Goal: Task Accomplishment & Management: Use online tool/utility

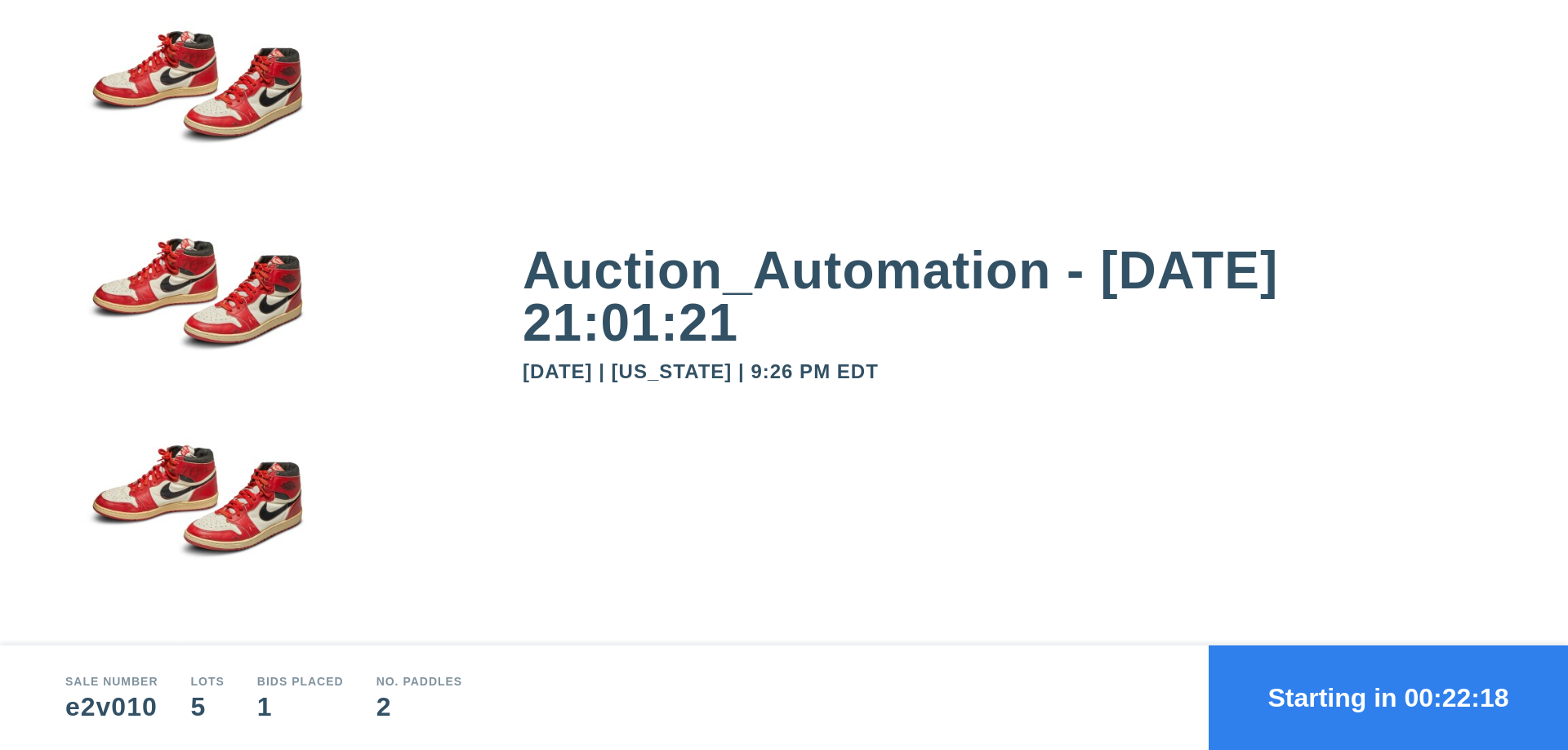
click at [1388, 697] on button "Starting in 00:22:18" at bounding box center [1388, 697] width 359 height 105
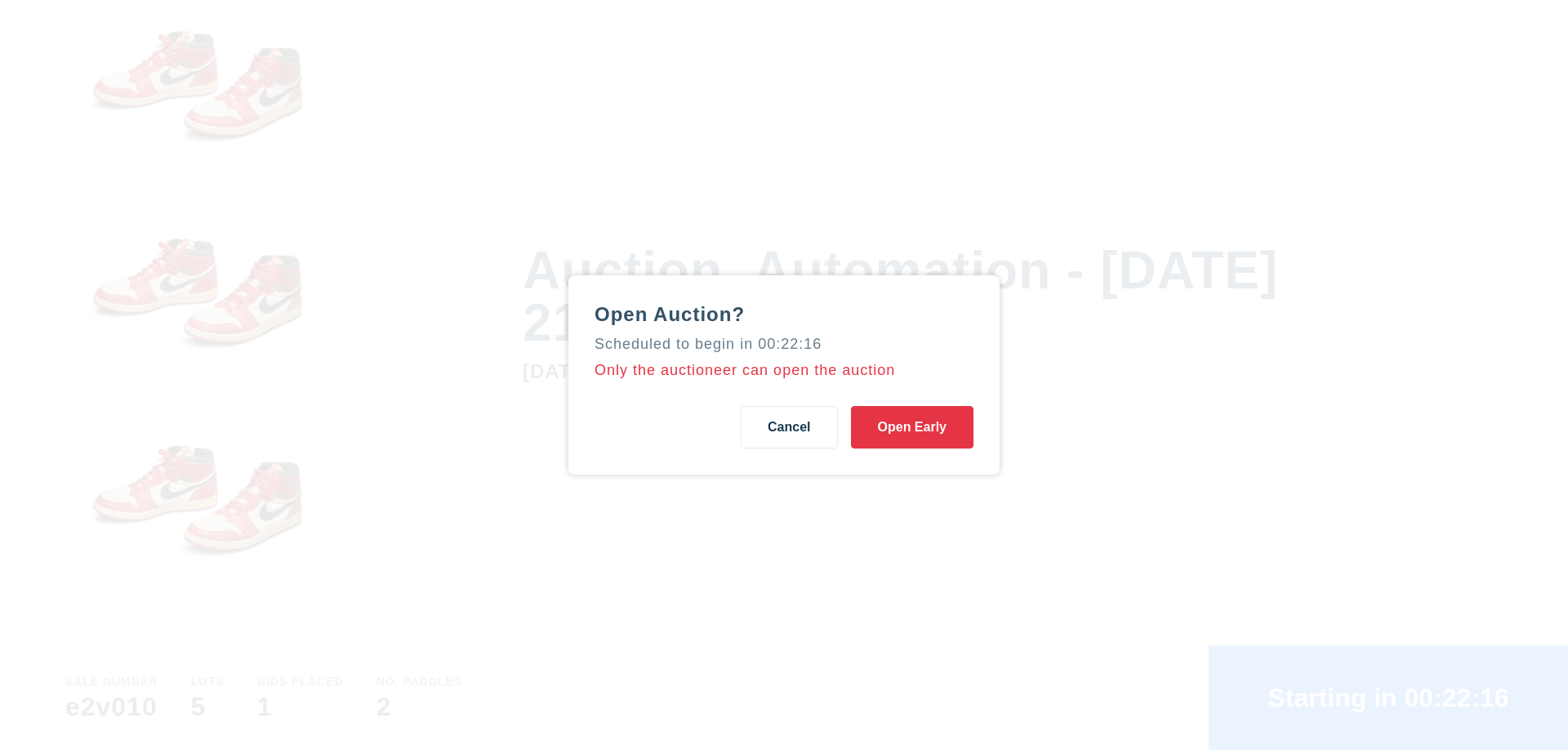
click at [913, 427] on button "Open Early" at bounding box center [913, 427] width 123 height 43
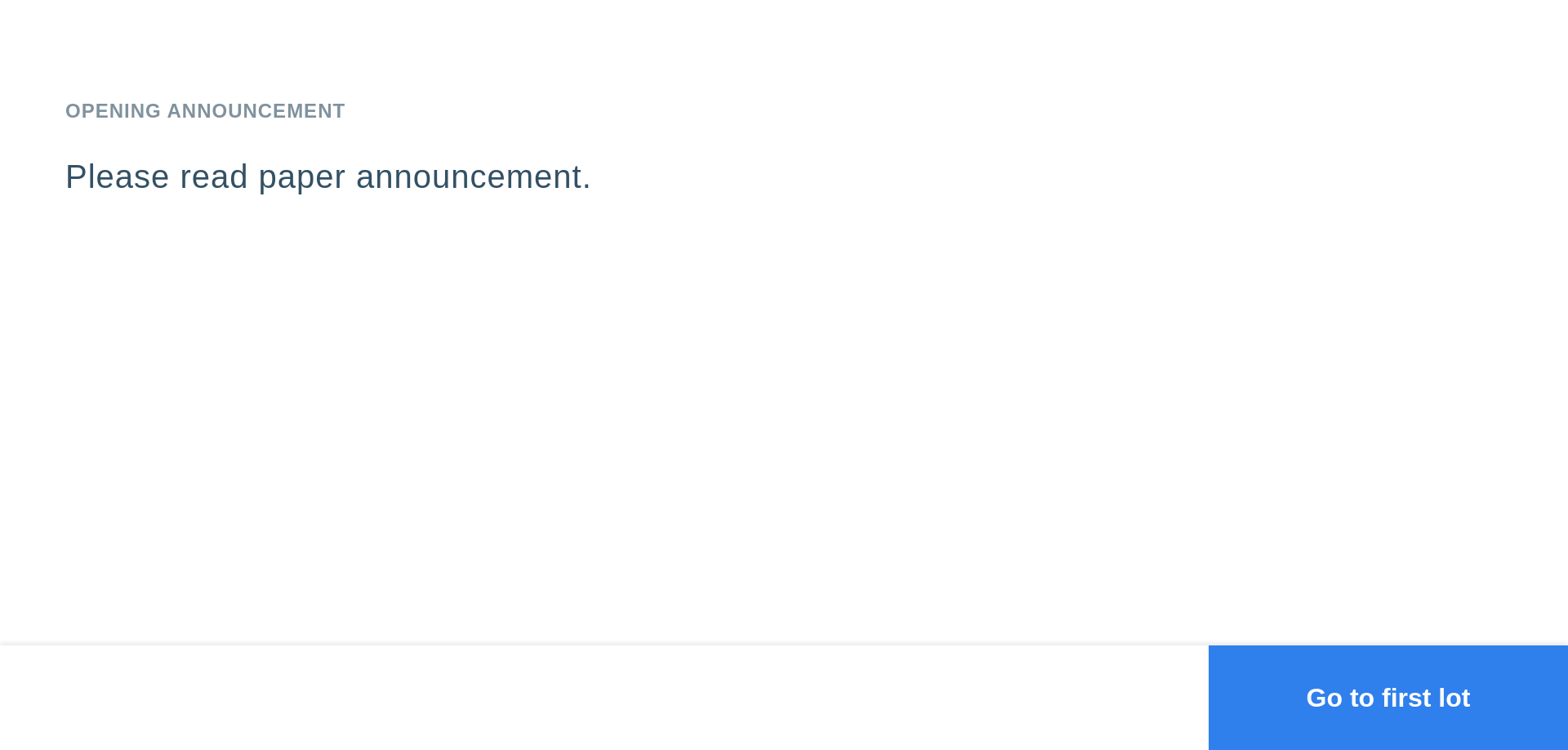
click at [1388, 697] on button "Go to first lot" at bounding box center [1388, 697] width 359 height 105
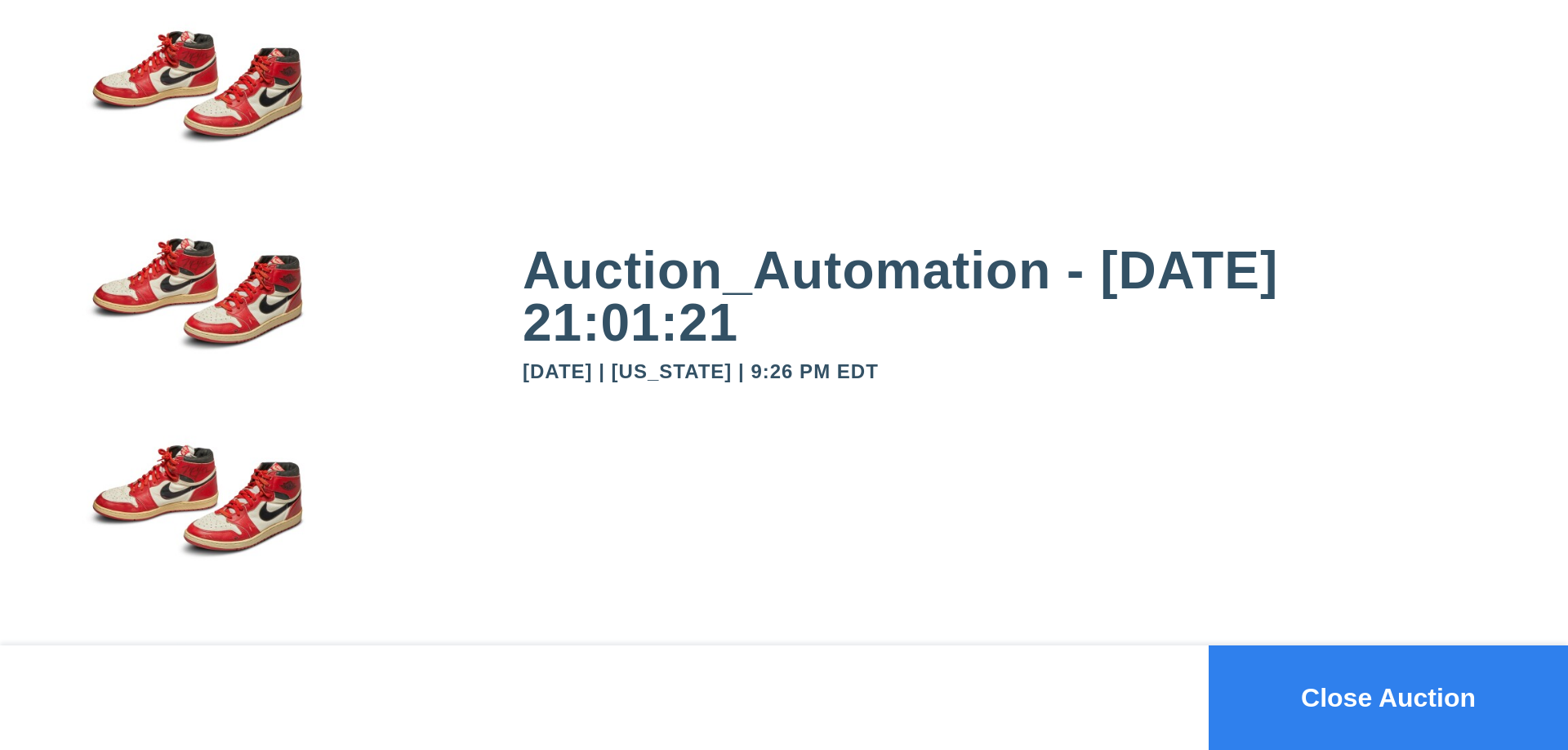
click at [1388, 697] on button "Close Auction" at bounding box center [1388, 697] width 359 height 105
